Goal: Transaction & Acquisition: Purchase product/service

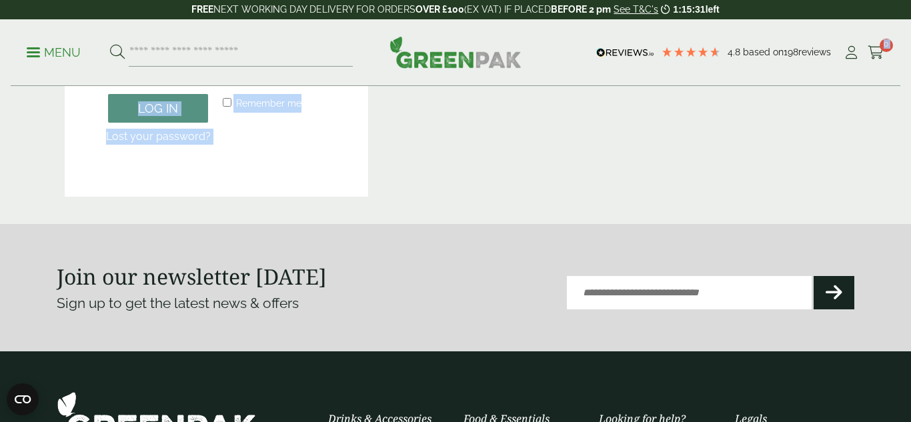
drag, startPoint x: 910, startPoint y: 19, endPoint x: 909, endPoint y: 147, distance: 128.0
click at [909, 147] on div "4.8 Based on 198 reviews FREE NEXT WORKING DAY DELIVERY - See T&C's 1:15:31 lef…" at bounding box center [455, 198] width 911 height 1019
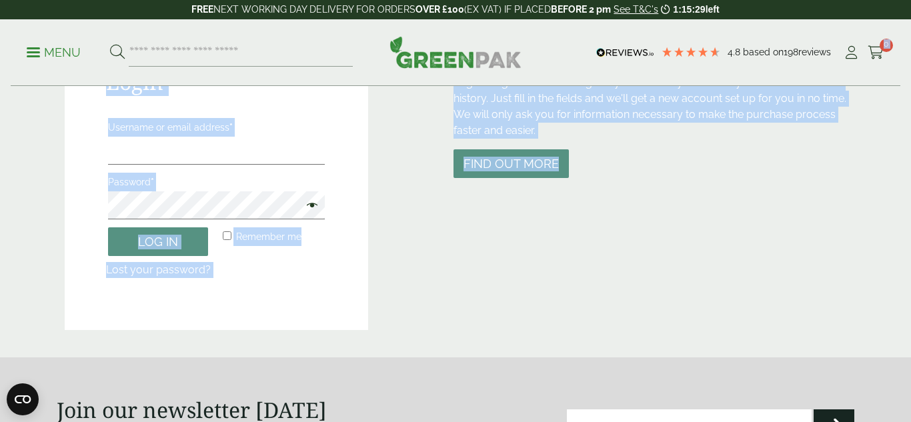
scroll to position [155, 0]
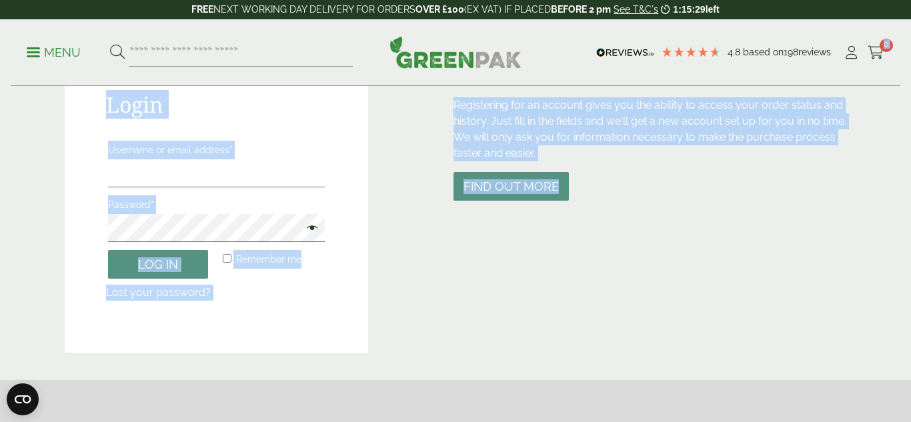
drag, startPoint x: 909, startPoint y: 147, endPoint x: 910, endPoint y: 84, distance: 63.3
click at [910, 84] on div "4.8 Based on 198 reviews FREE NEXT WORKING DAY DELIVERY - See T&C's 1:15:29 lef…" at bounding box center [455, 354] width 911 height 1019
click at [191, 169] on input "Username or email address *" at bounding box center [216, 173] width 217 height 28
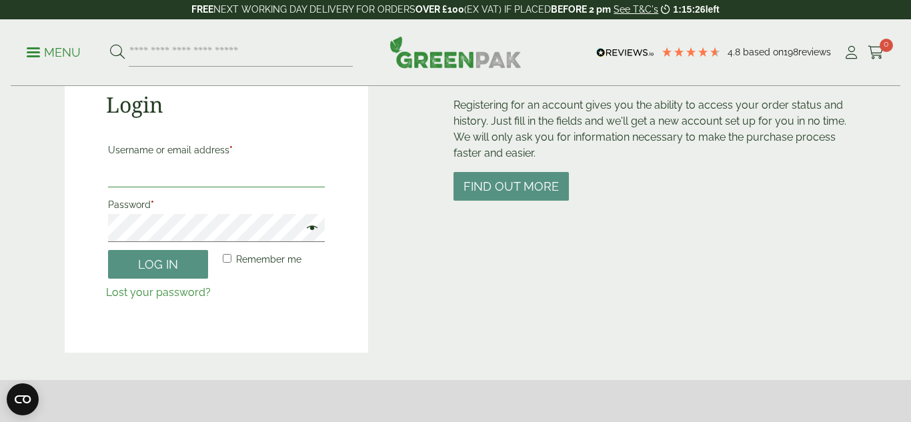
type input "**********"
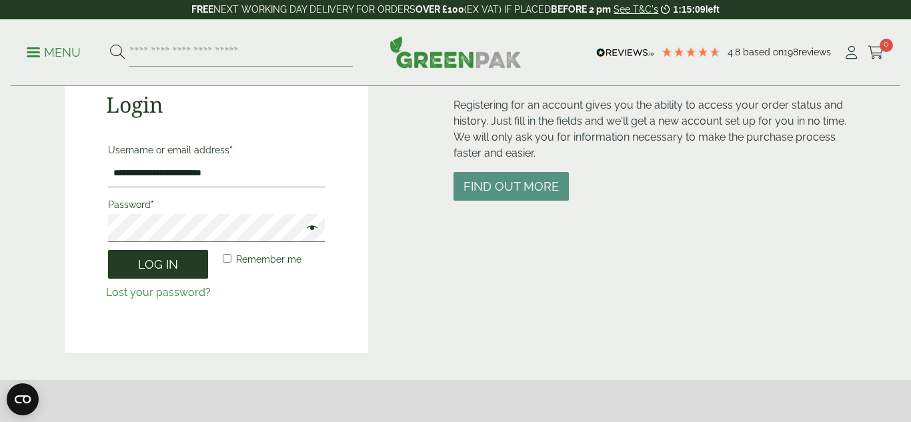
click at [183, 263] on button "Log in" at bounding box center [158, 264] width 100 height 29
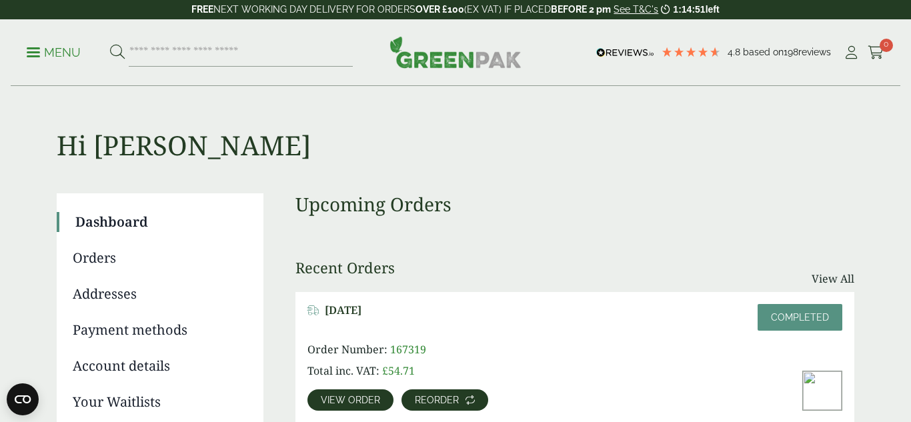
click at [452, 396] on span "Reorder" at bounding box center [437, 399] width 44 height 9
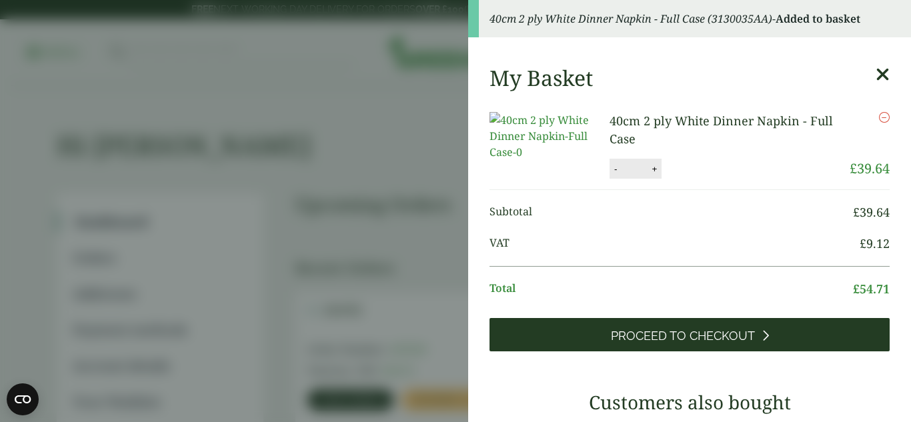
click at [655, 351] on link "Proceed to Checkout" at bounding box center [689, 334] width 400 height 33
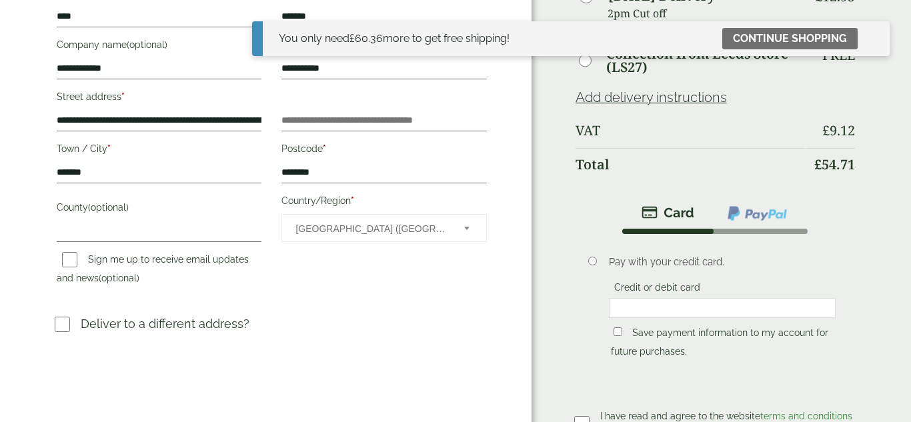
scroll to position [257, 0]
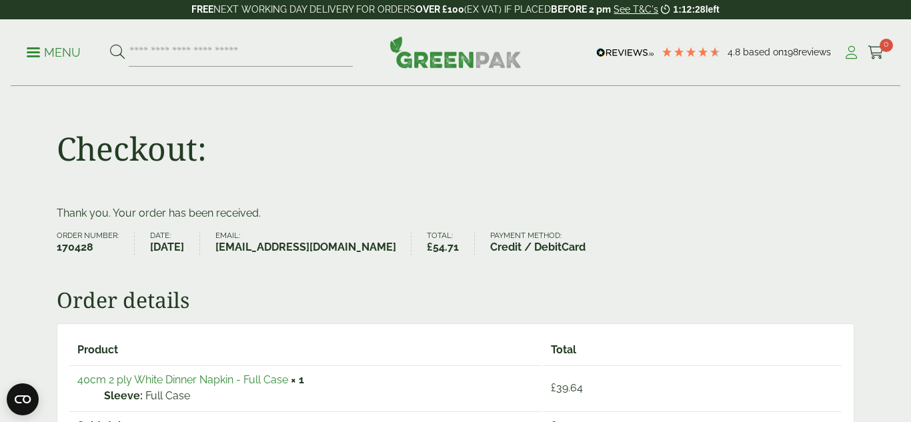
click at [857, 53] on icon at bounding box center [851, 52] width 17 height 13
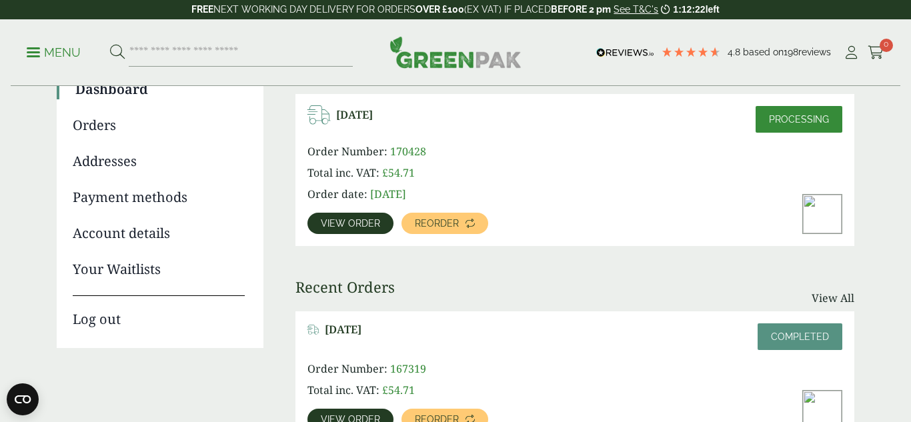
scroll to position [146, 0]
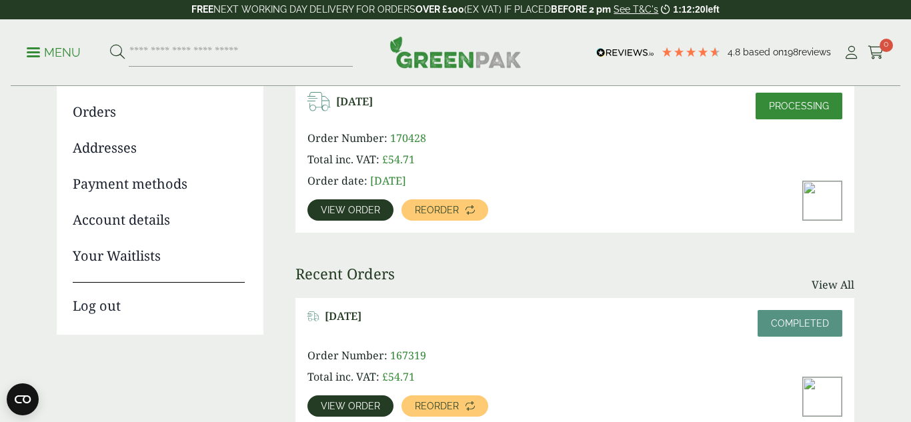
click at [112, 306] on link "Log out" at bounding box center [159, 299] width 172 height 34
